Goal: Task Accomplishment & Management: Complete application form

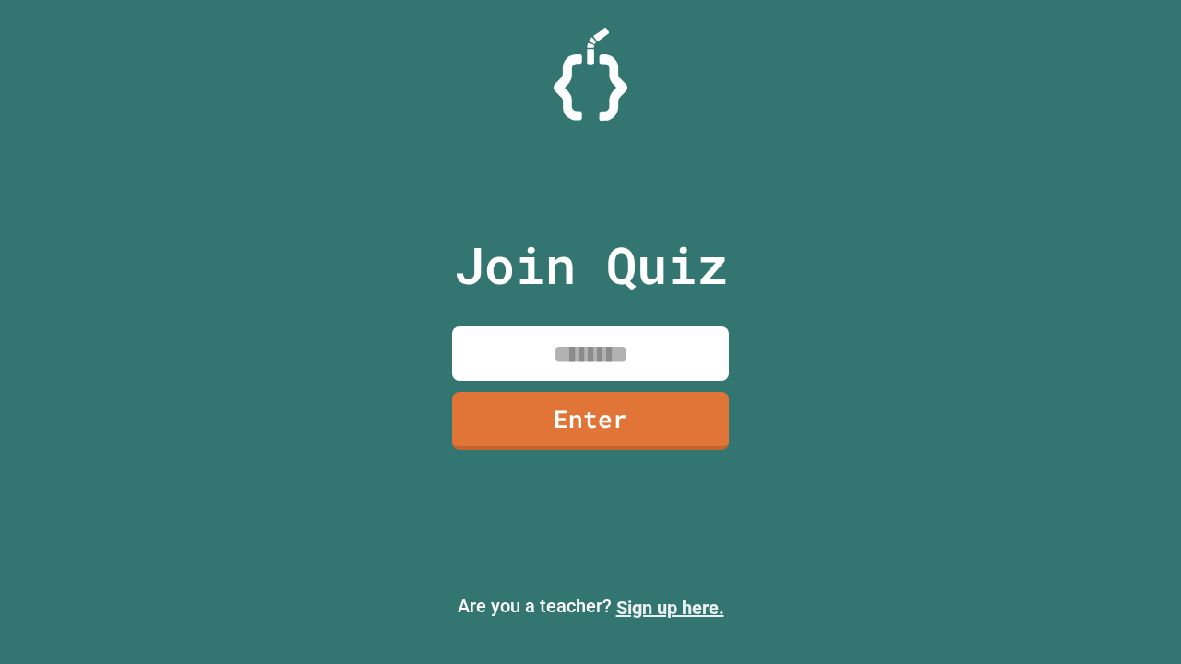
click at [670, 608] on link "Sign up here." at bounding box center [670, 608] width 108 height 22
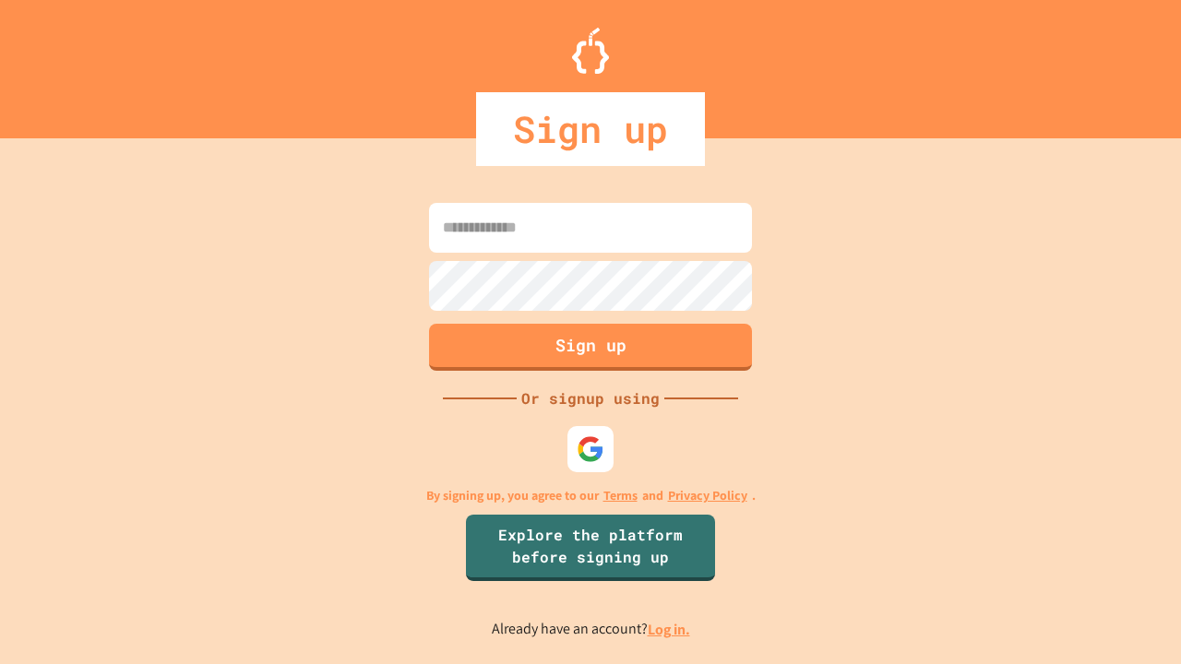
click at [670, 629] on link "Log in." at bounding box center [669, 629] width 42 height 19
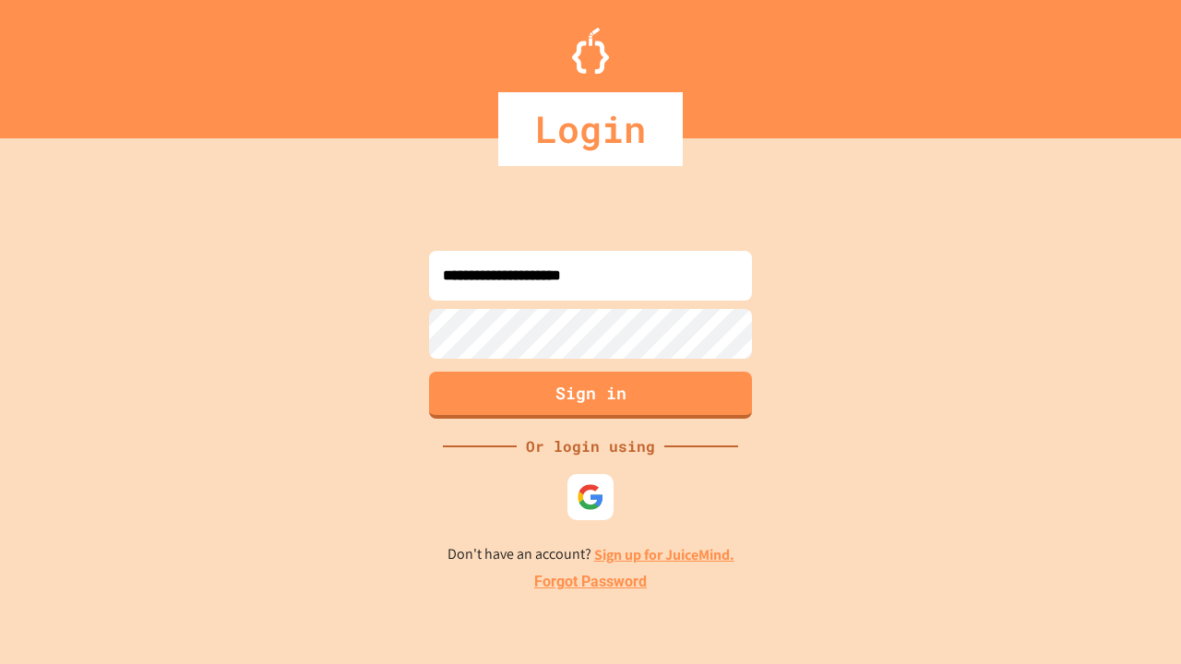
type input "**********"
